Goal: Transaction & Acquisition: Purchase product/service

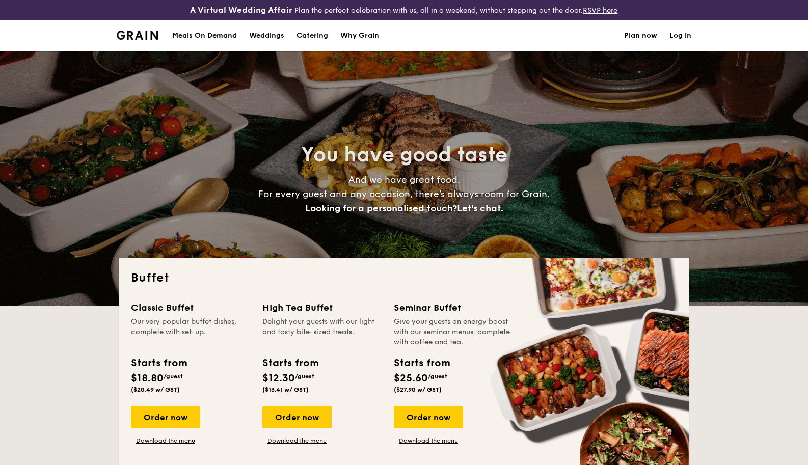
select select
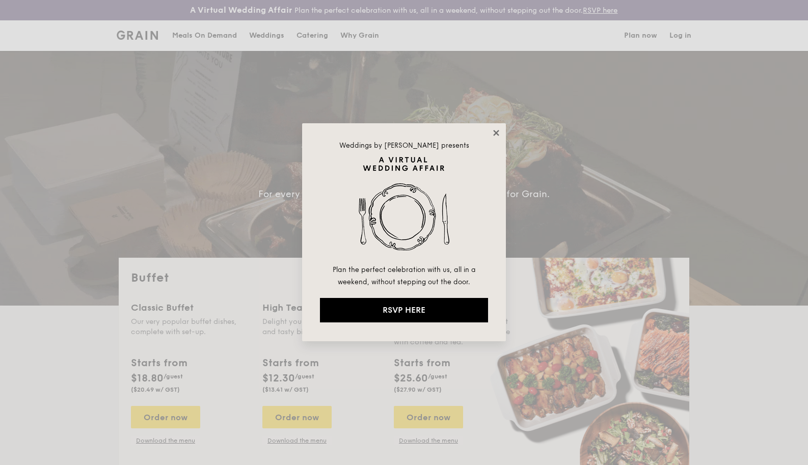
click at [495, 131] on icon at bounding box center [496, 132] width 9 height 9
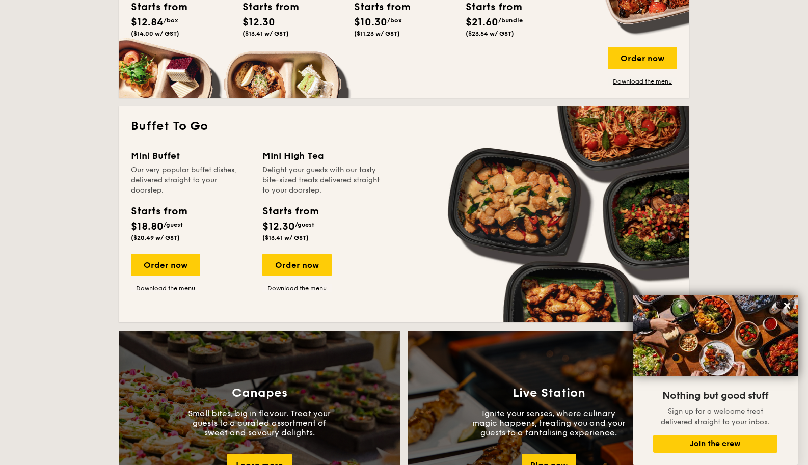
scroll to position [667, 0]
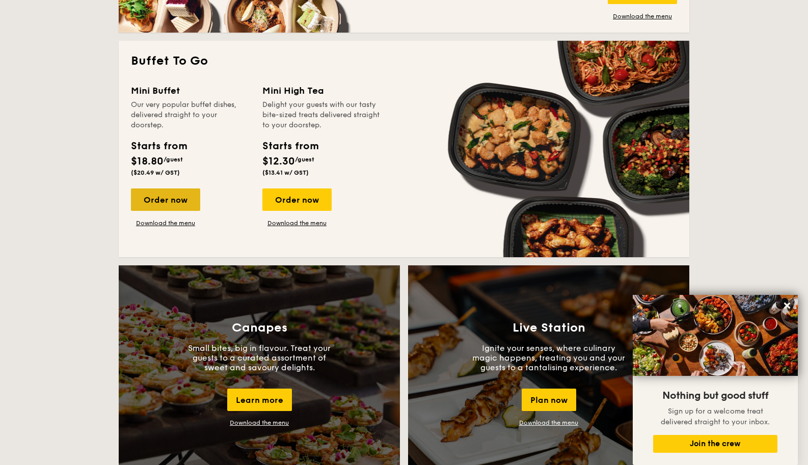
click at [177, 199] on div "Order now" at bounding box center [165, 200] width 69 height 22
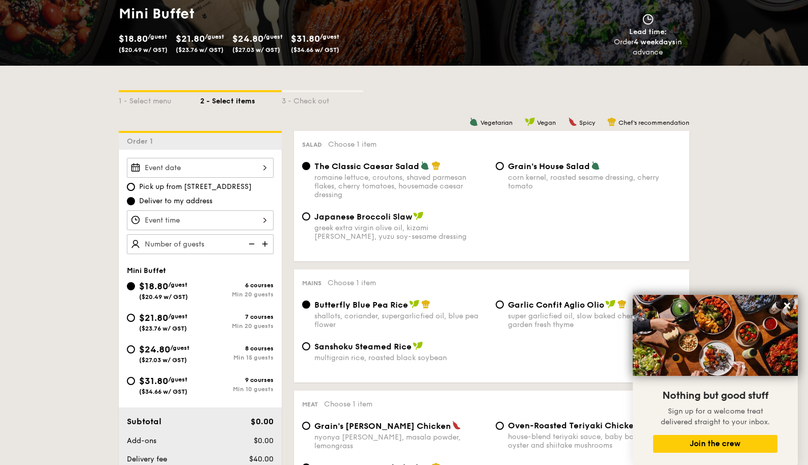
scroll to position [178, 0]
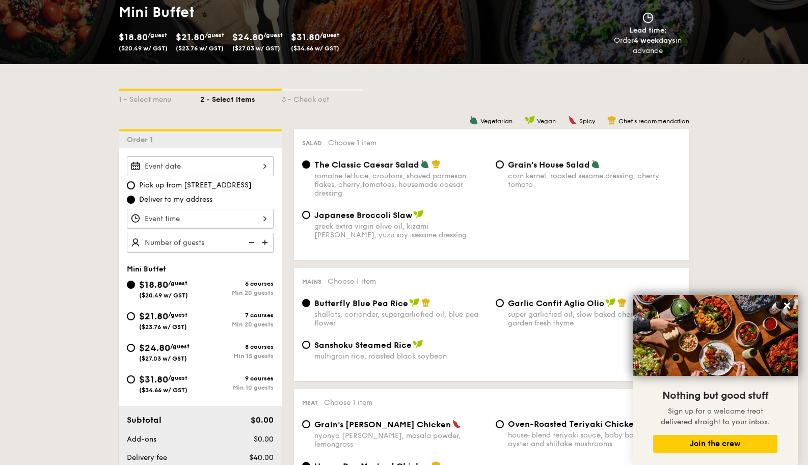
click at [204, 186] on span "Pick up from [STREET_ADDRESS]" at bounding box center [195, 185] width 113 height 10
click at [135, 186] on input "Pick up from [STREET_ADDRESS]" at bounding box center [131, 185] width 8 height 8
radio input "true"
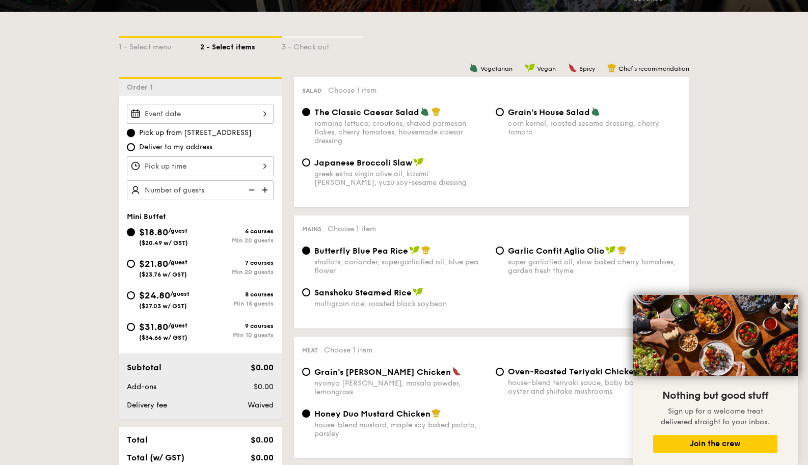
scroll to position [231, 0]
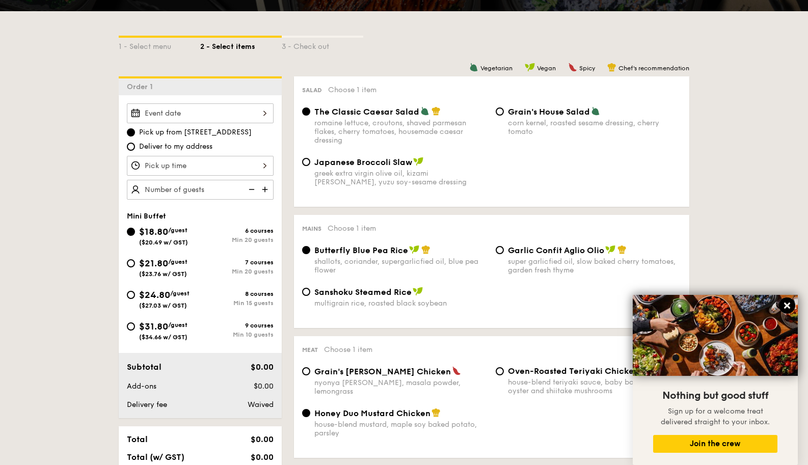
click at [789, 307] on icon at bounding box center [788, 306] width 6 height 6
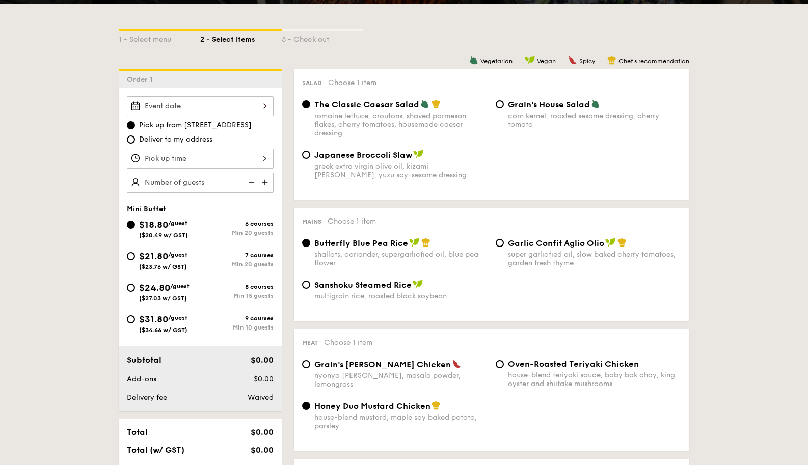
scroll to position [240, 0]
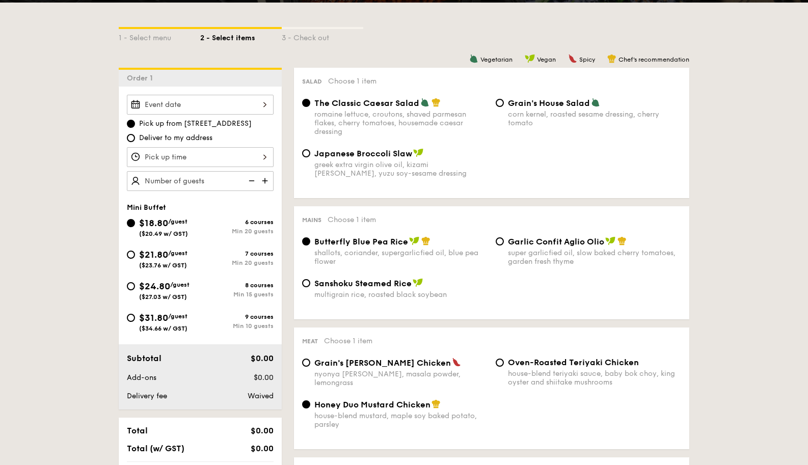
click at [272, 182] on img at bounding box center [265, 180] width 15 height 19
click at [271, 180] on img at bounding box center [265, 180] width 15 height 19
type input "30 guests"
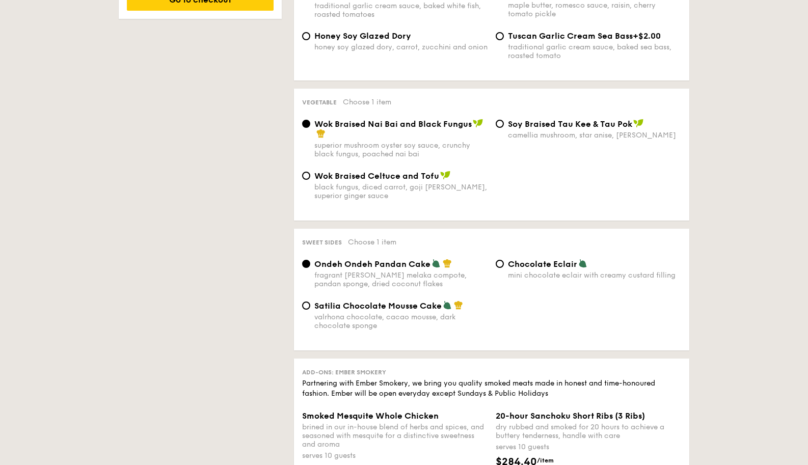
scroll to position [0, 0]
